Goal: Task Accomplishment & Management: Complete application form

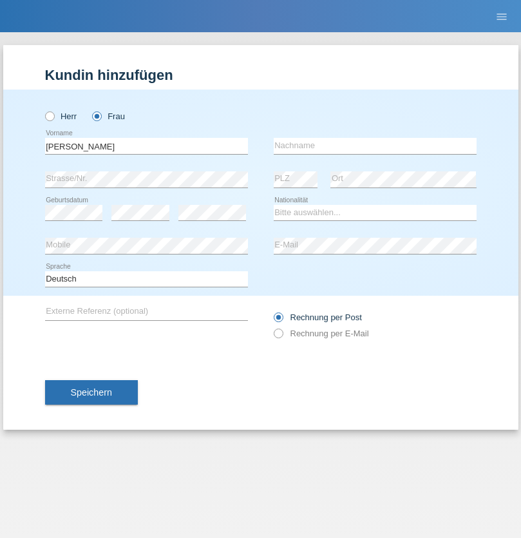
type input "Ivone"
click at [375, 145] on input "text" at bounding box center [375, 146] width 203 height 16
type input "[PERSON_NAME]"
select select "CH"
radio input "true"
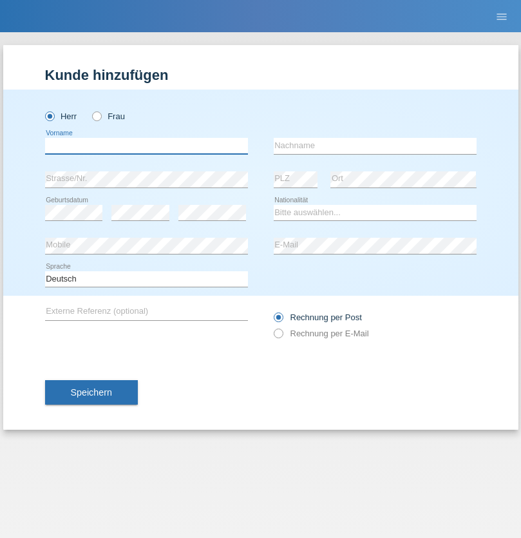
click at [146, 145] on input "text" at bounding box center [146, 146] width 203 height 16
type input "[PERSON_NAME]"
click at [375, 145] on input "text" at bounding box center [375, 146] width 203 height 16
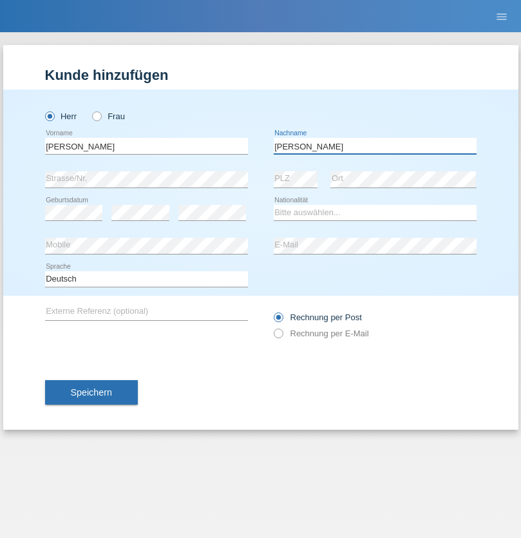
type input "Ferreira"
select select "CH"
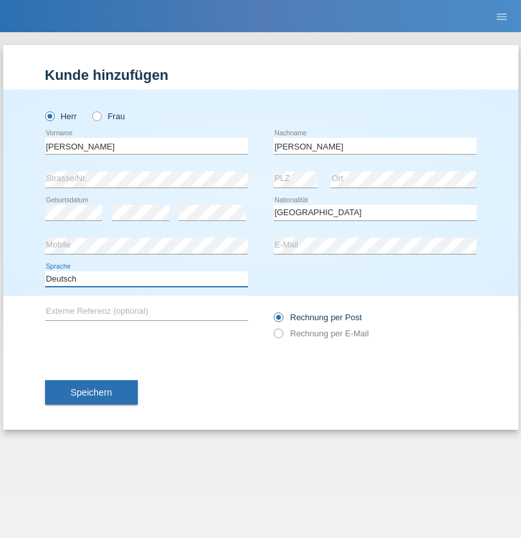
select select "en"
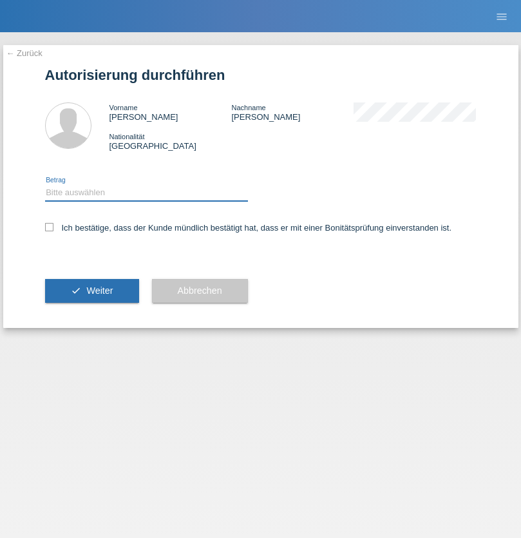
select select "1"
checkbox input "true"
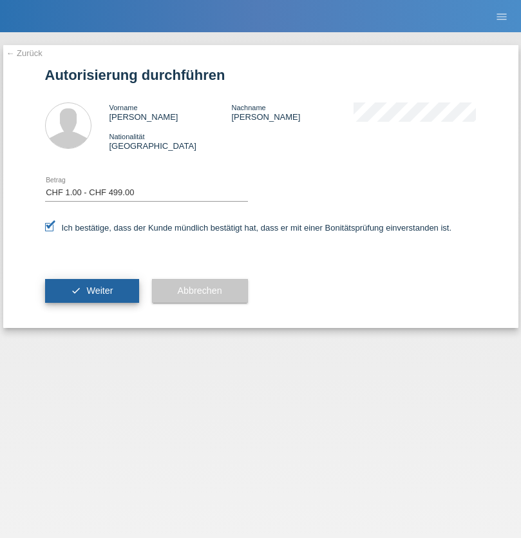
click at [91, 290] on span "Weiter" at bounding box center [99, 290] width 26 height 10
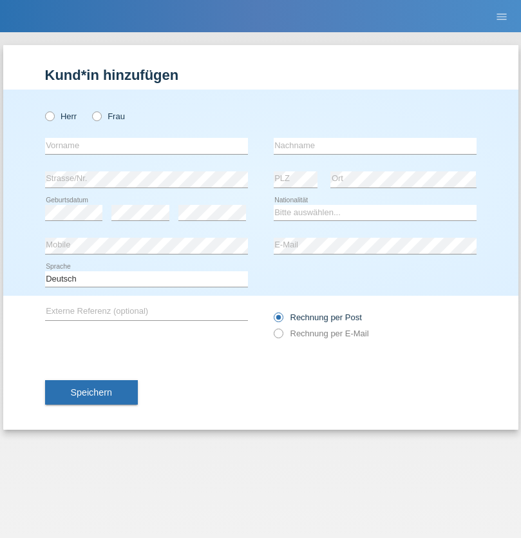
radio input "true"
click at [146, 145] on input "text" at bounding box center [146, 146] width 203 height 16
type input "[PERSON_NAME]"
click at [375, 145] on input "text" at bounding box center [375, 146] width 203 height 16
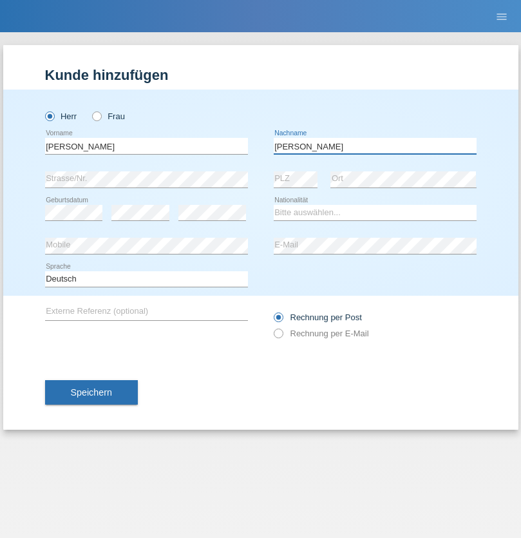
type input "[PERSON_NAME]"
select select "CH"
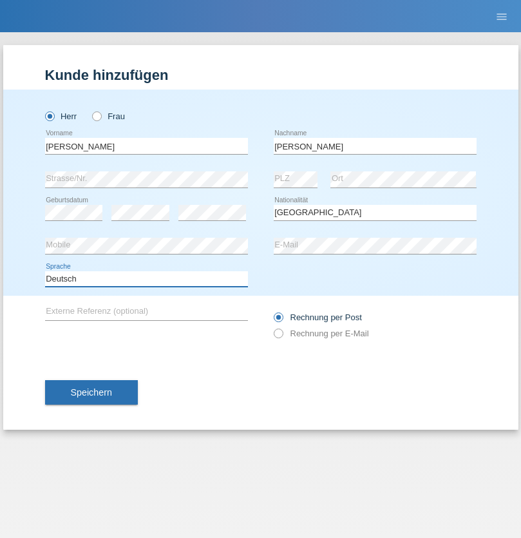
select select "en"
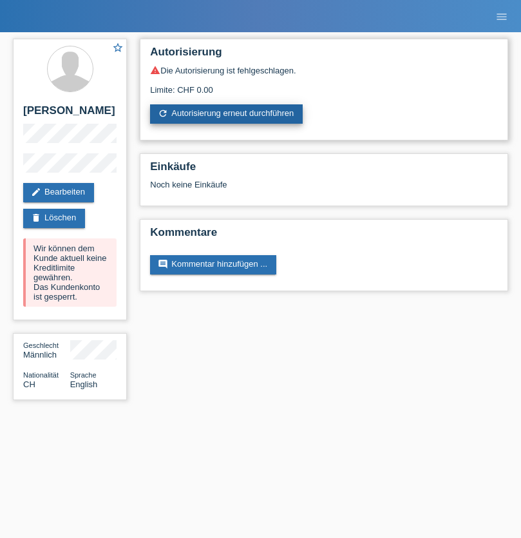
click at [227, 114] on link "refresh Autorisierung erneut durchführen" at bounding box center [226, 113] width 153 height 19
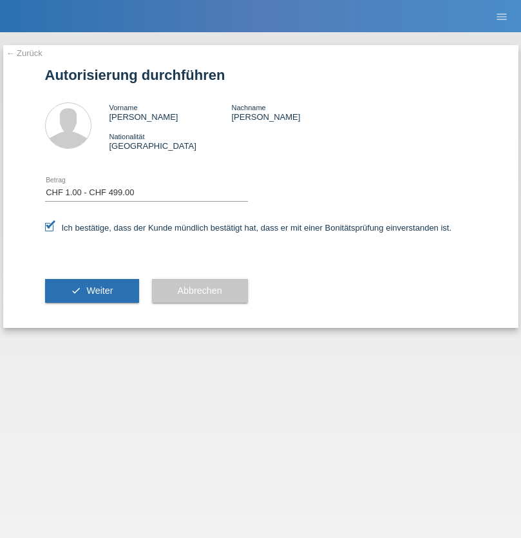
select select "1"
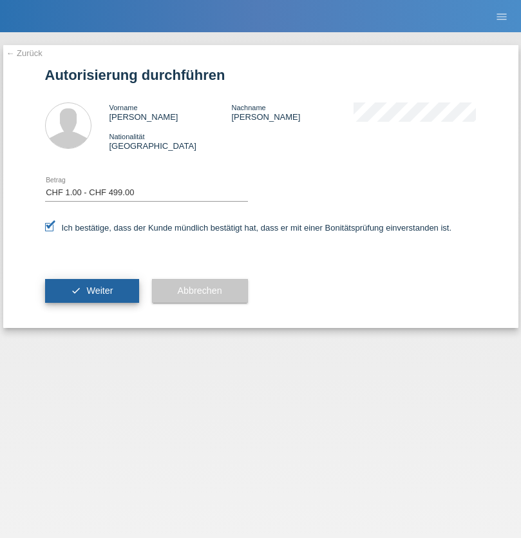
click at [91, 290] on span "Weiter" at bounding box center [99, 290] width 26 height 10
